Goal: Information Seeking & Learning: Learn about a topic

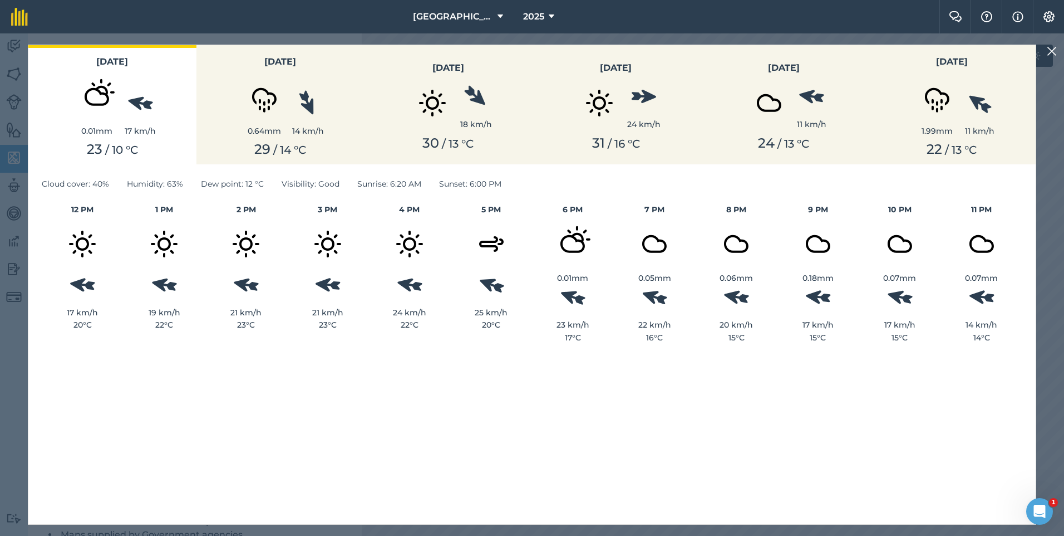
click at [1054, 51] on img at bounding box center [1052, 51] width 10 height 13
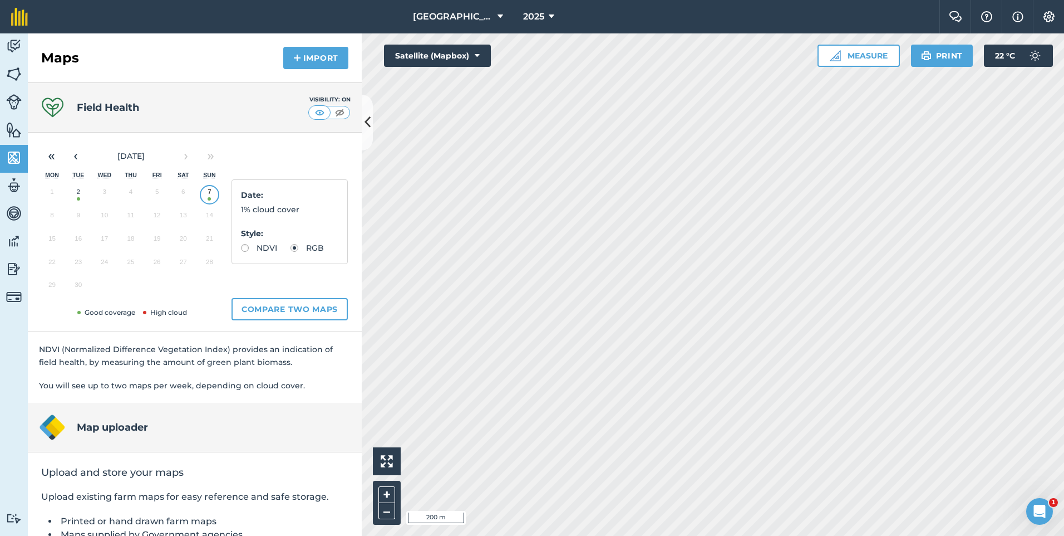
click at [252, 244] on label "NDVI" at bounding box center [259, 248] width 36 height 8
radio input "true"
click at [78, 197] on button "2" at bounding box center [78, 194] width 26 height 23
click at [210, 197] on button "7" at bounding box center [210, 194] width 26 height 23
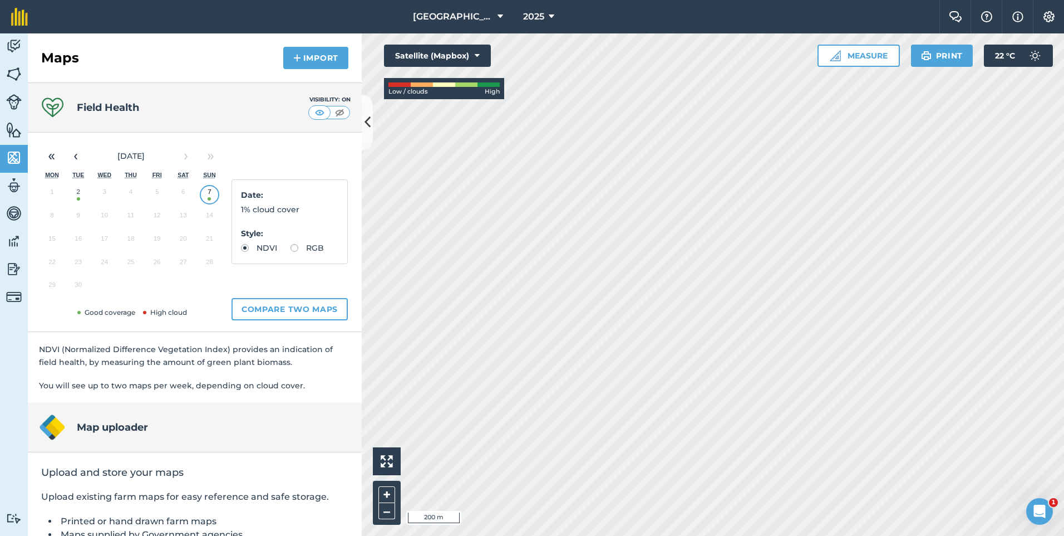
click at [80, 195] on button "2" at bounding box center [78, 194] width 26 height 23
click at [212, 197] on button "7" at bounding box center [210, 194] width 26 height 23
